Goal: Information Seeking & Learning: Understand process/instructions

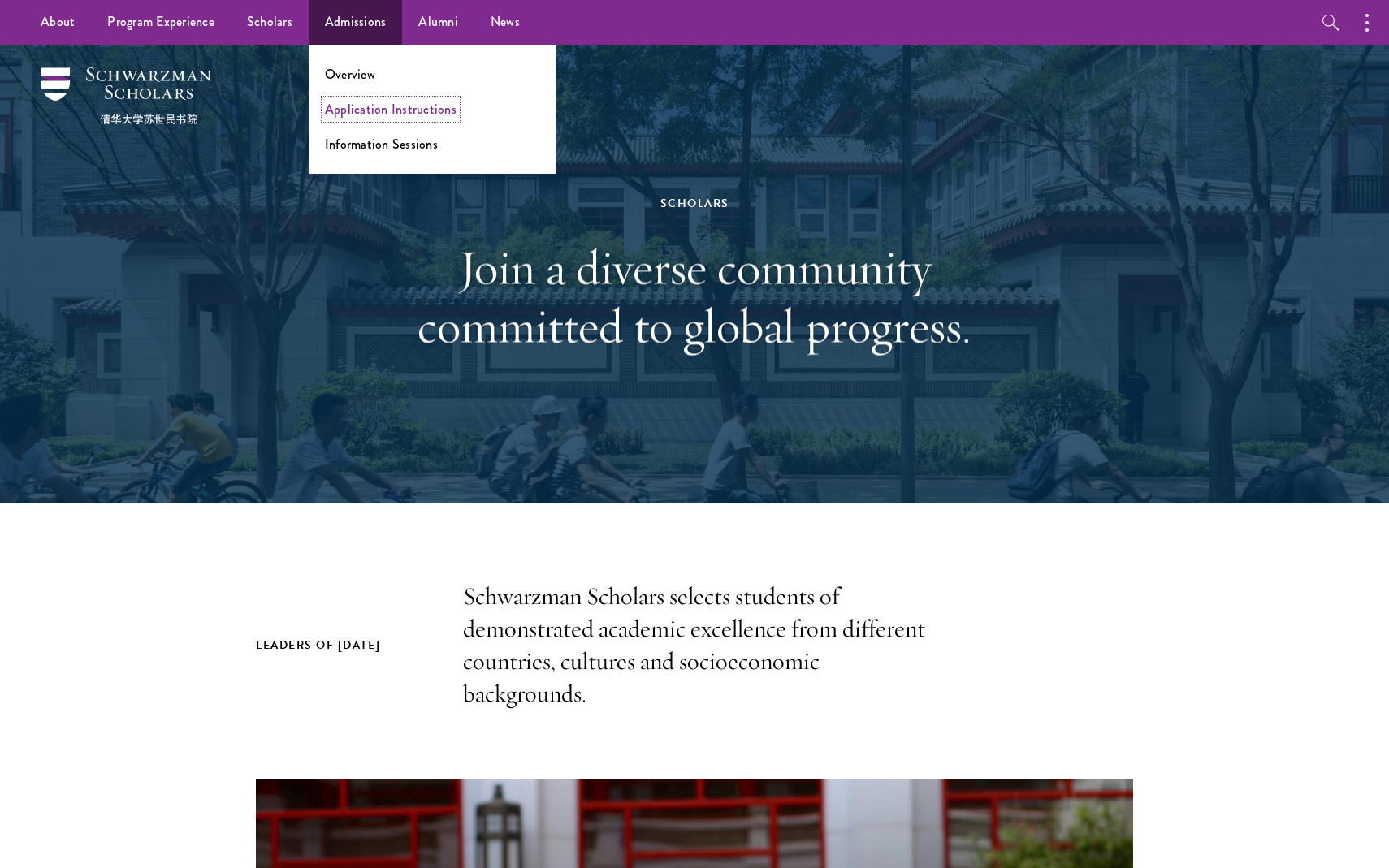
click at [358, 117] on link "Application Instructions" at bounding box center [390, 109] width 132 height 19
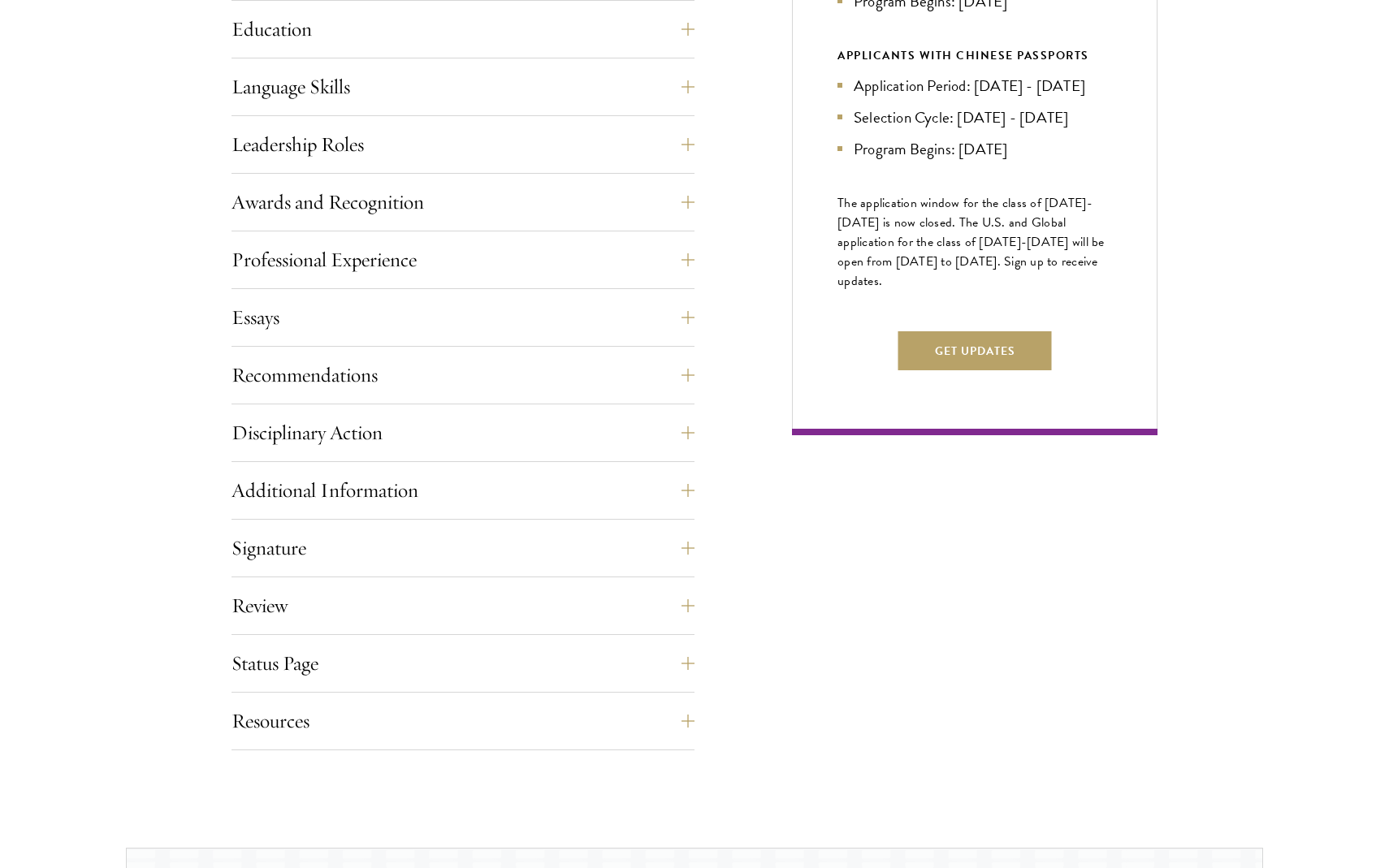
scroll to position [878, 0]
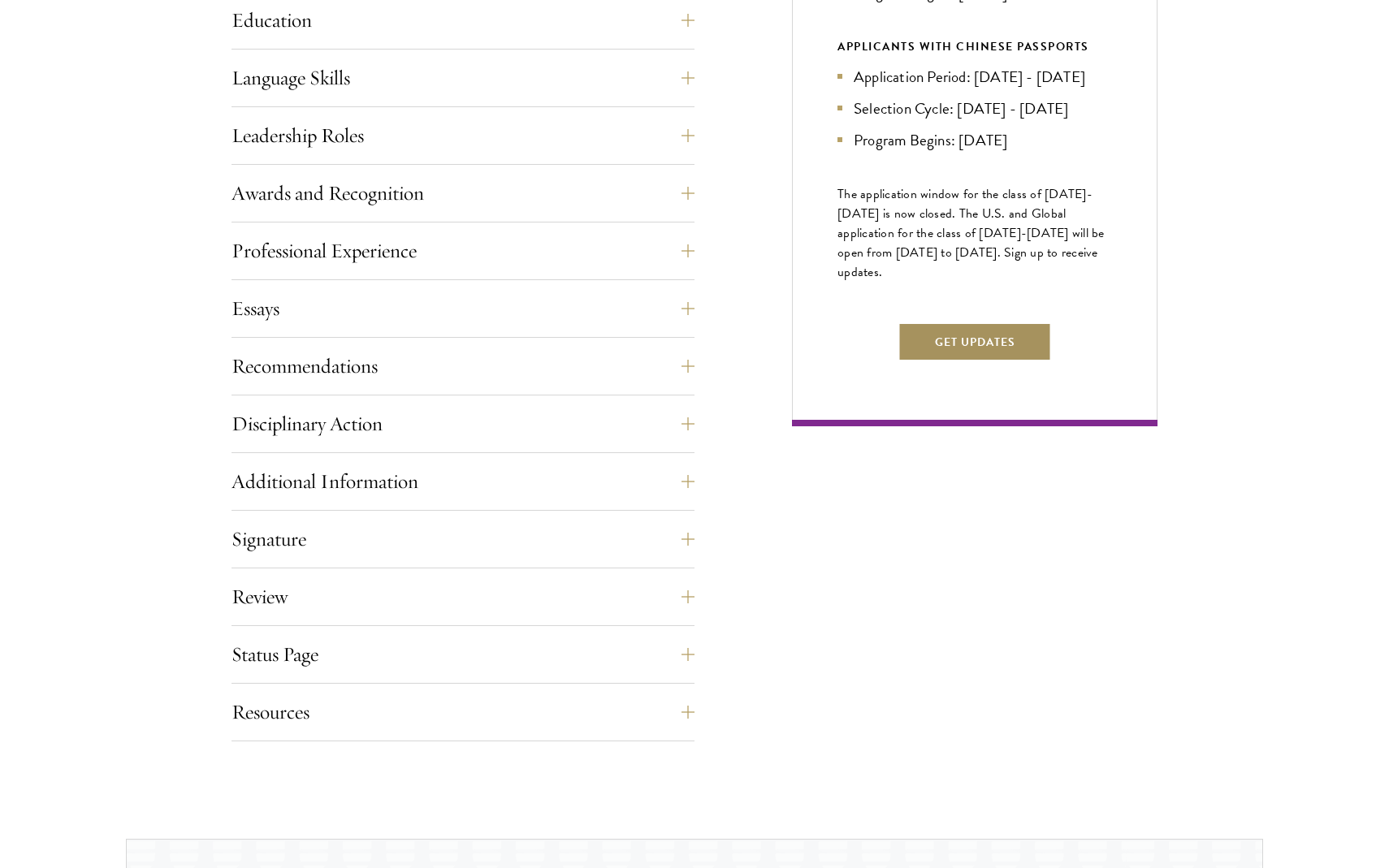
click at [1001, 361] on button "Get Updates" at bounding box center [974, 341] width 154 height 39
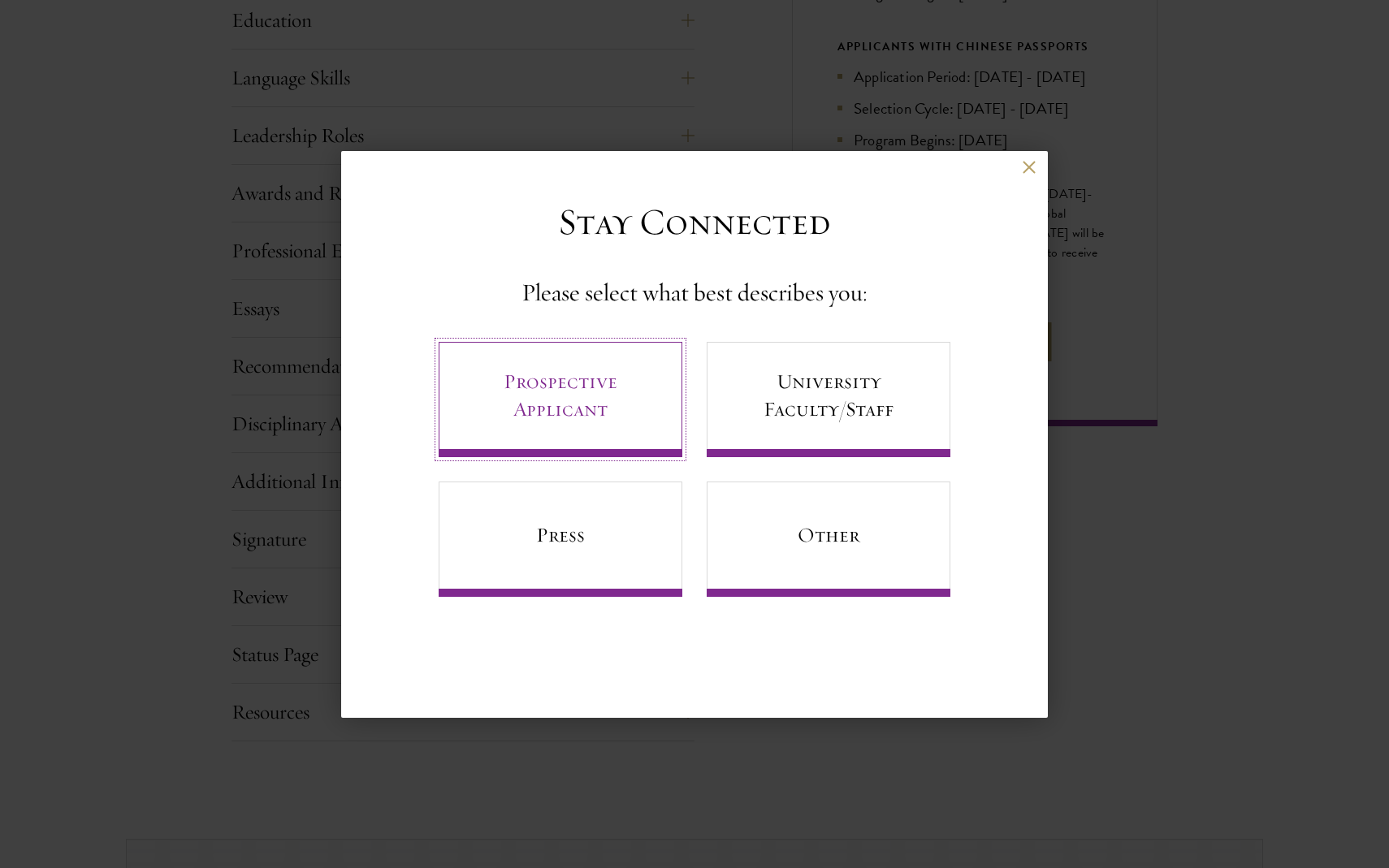
click at [502, 415] on link "Prospective Applicant" at bounding box center [561, 400] width 244 height 115
